Goal: Navigation & Orientation: Go to known website

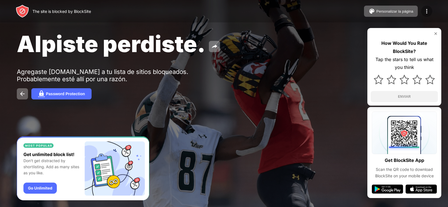
click at [426, 11] on img at bounding box center [426, 11] width 7 height 7
